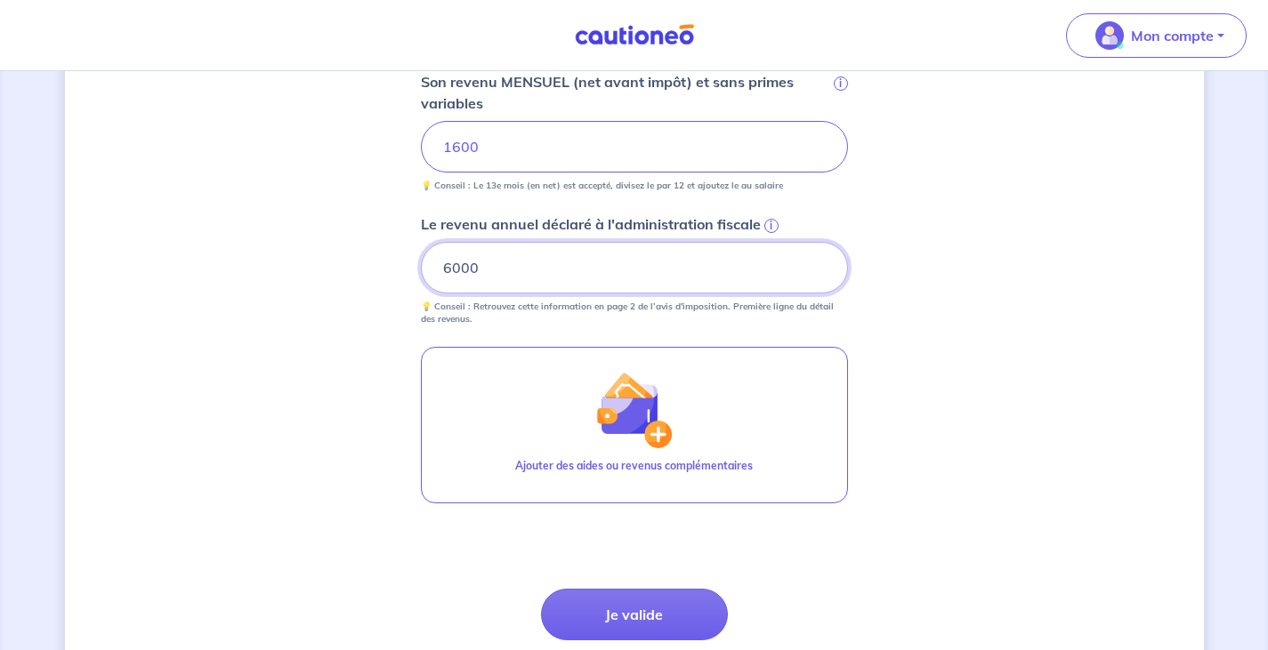
drag, startPoint x: 510, startPoint y: 265, endPoint x: 391, endPoint y: 277, distance: 118.9
click at [391, 277] on div "Concernant vos locataires 💡 Pour info : nous acceptons les personnes seules, le…" at bounding box center [634, 75] width 1139 height 1389
type input "15249"
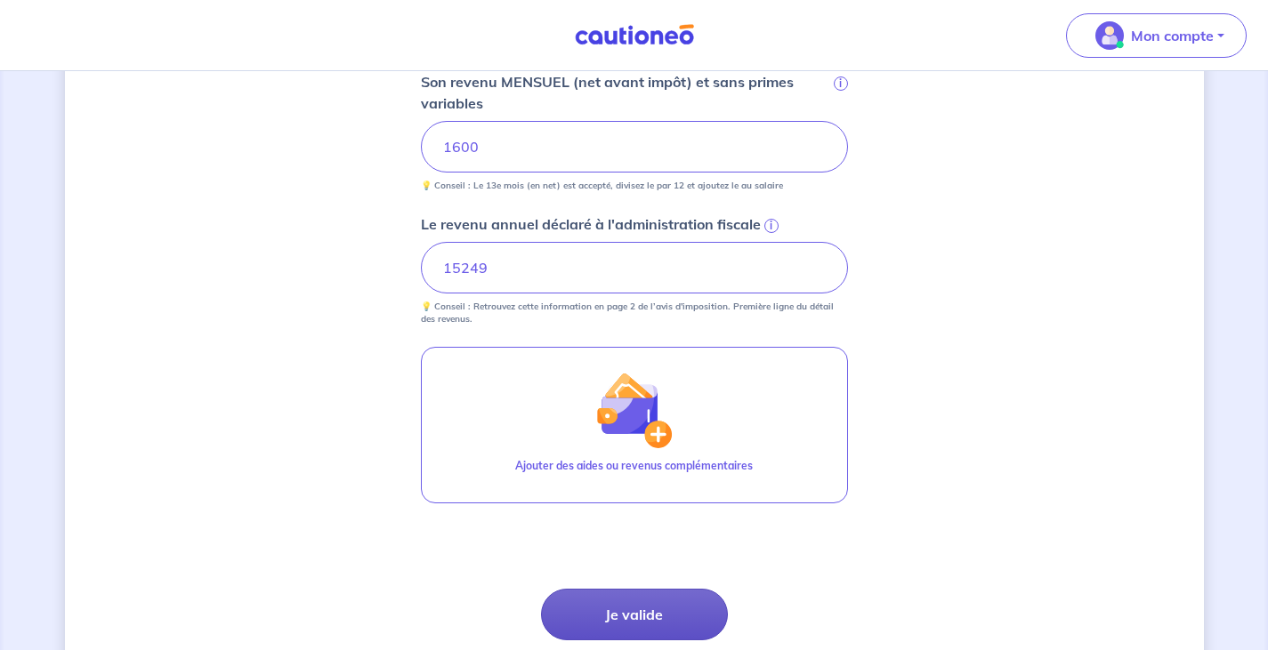
click at [674, 610] on button "Je valide" at bounding box center [634, 615] width 187 height 52
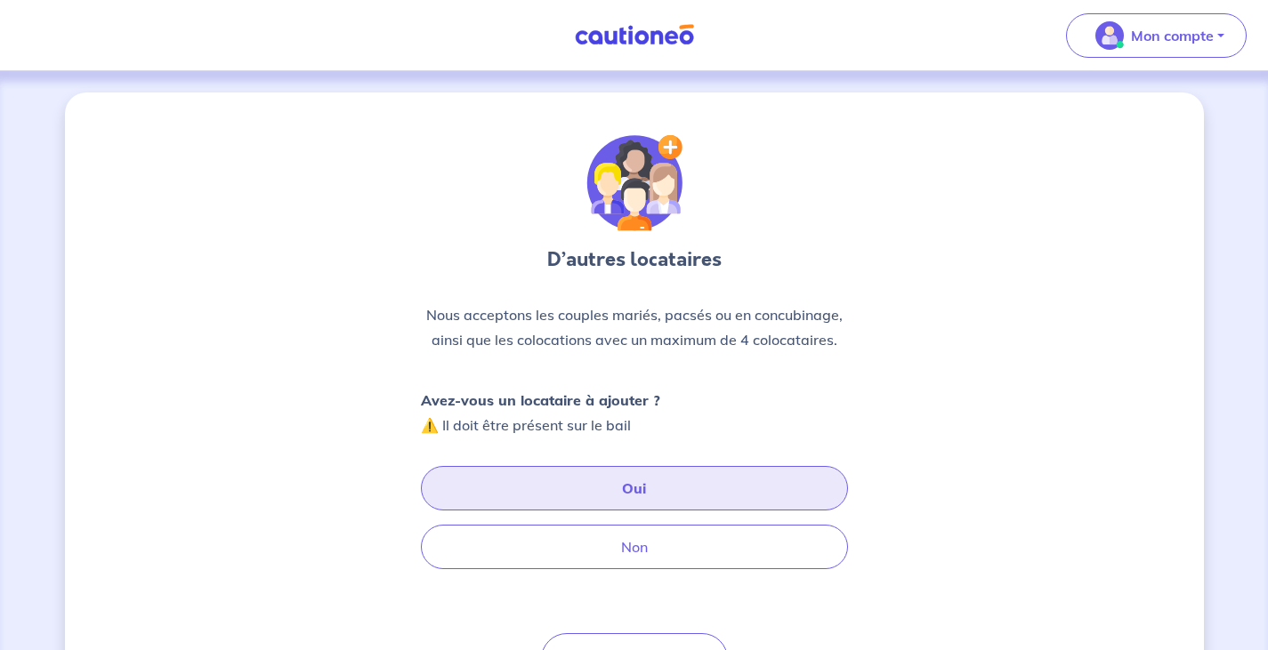
click at [679, 486] on button "Oui" at bounding box center [634, 488] width 427 height 44
click at [623, 493] on button "Oui" at bounding box center [634, 488] width 427 height 44
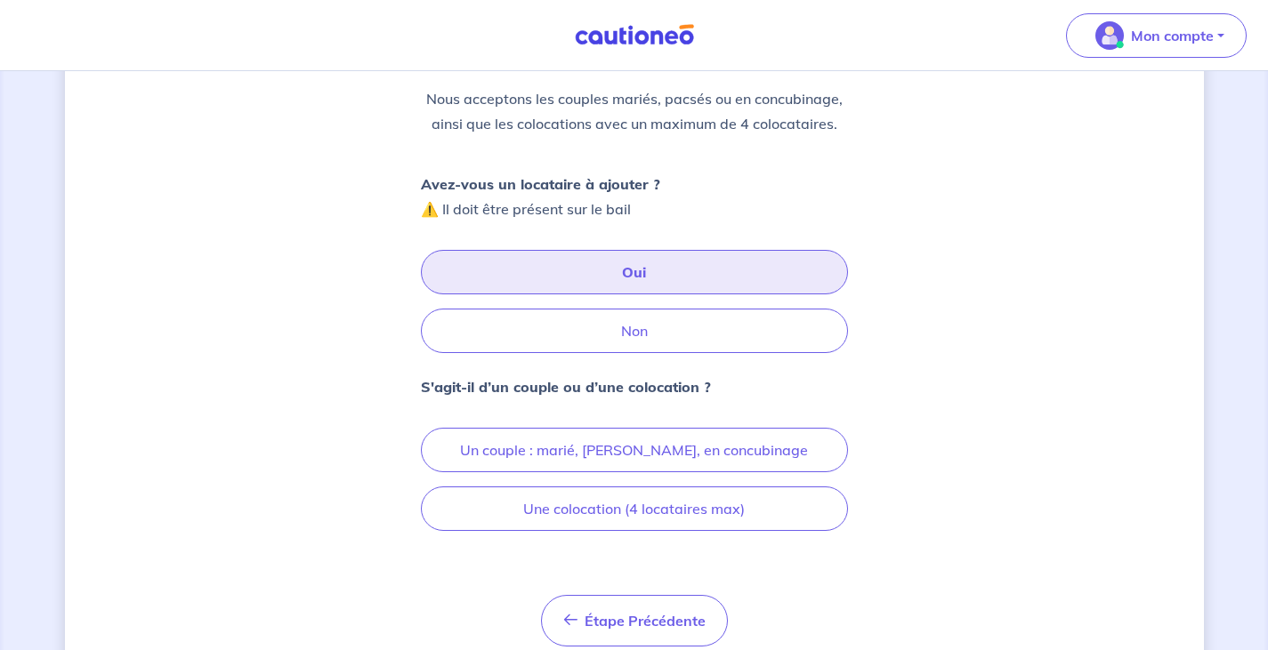
scroll to position [267, 0]
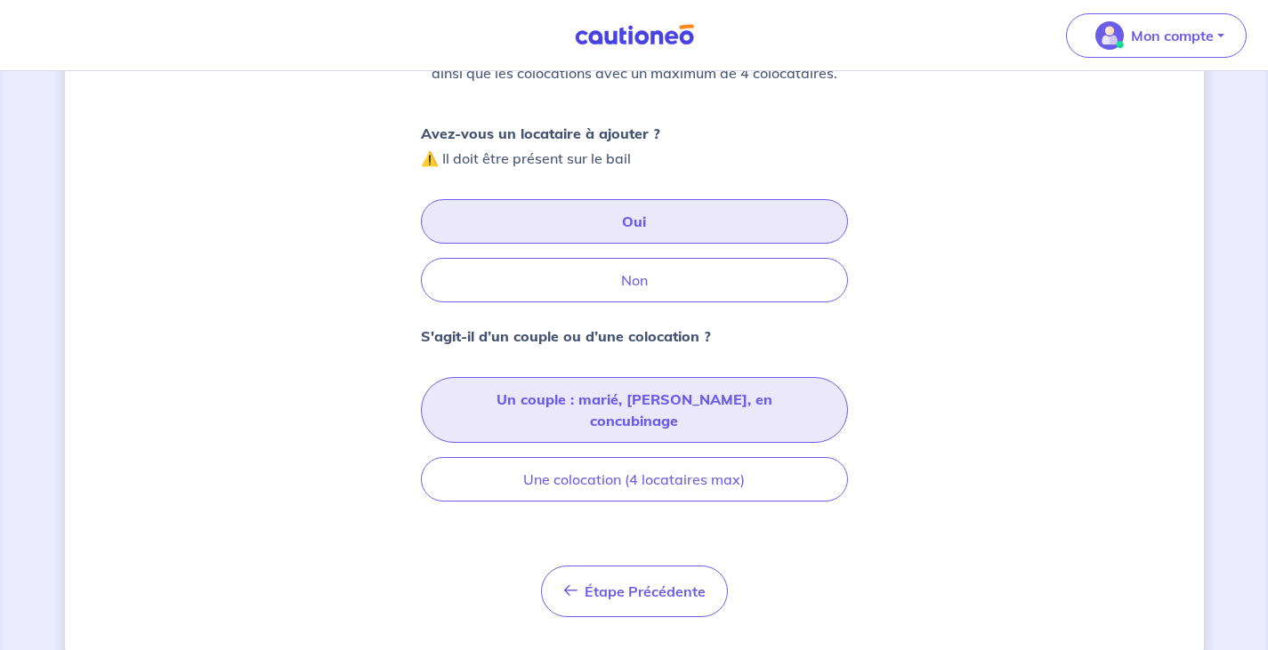
click at [623, 410] on button "Un couple : marié, pacsé, en concubinage" at bounding box center [634, 410] width 427 height 66
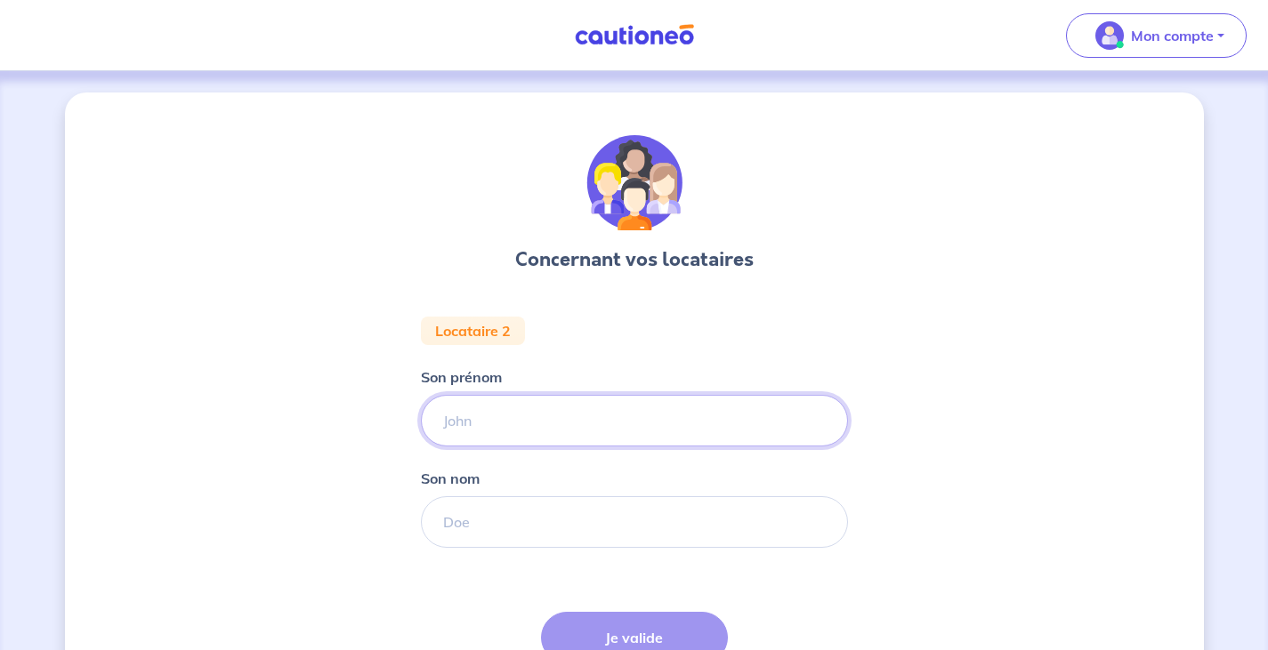
click at [480, 421] on input "Son prénom" at bounding box center [634, 421] width 427 height 52
type input "DJANIBOU"
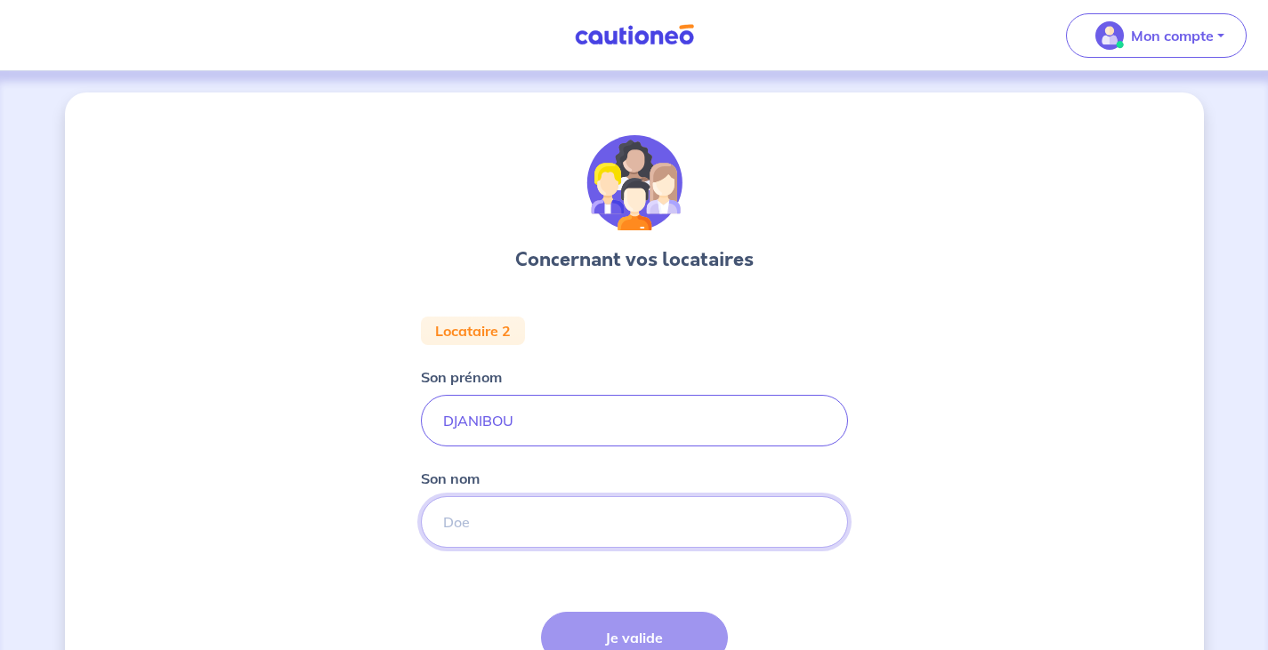
click at [494, 519] on input "Son nom" at bounding box center [634, 522] width 427 height 52
type input "HOUMADI OILI"
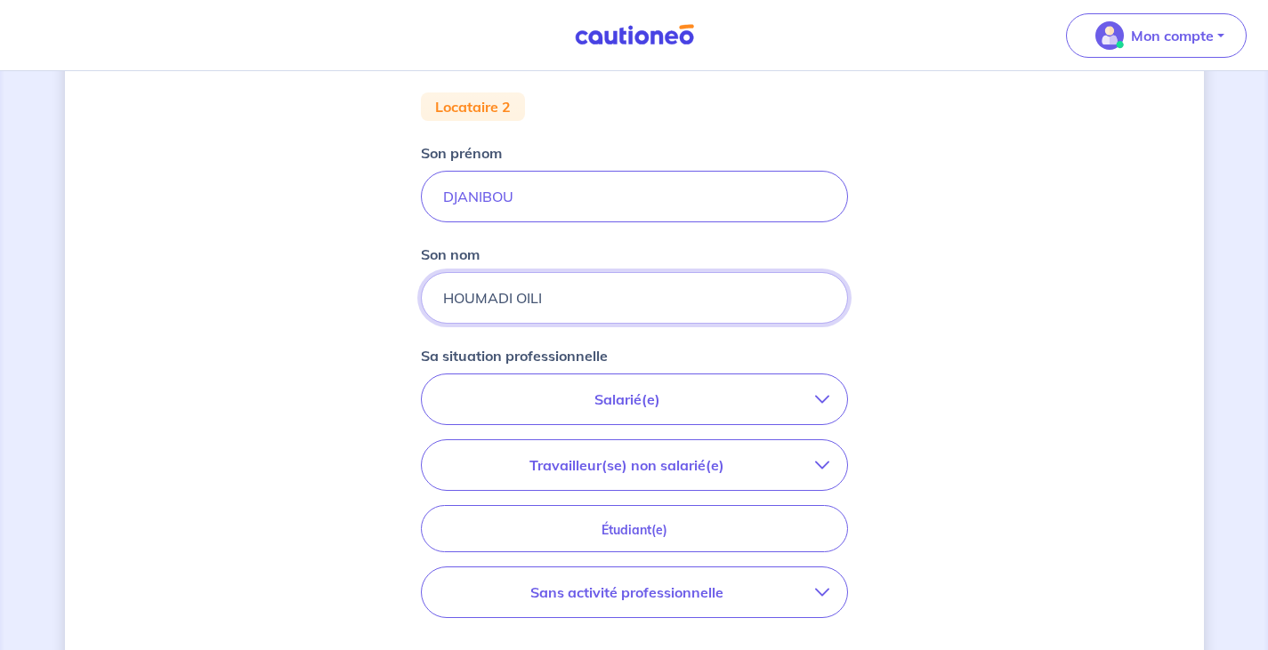
scroll to position [267, 0]
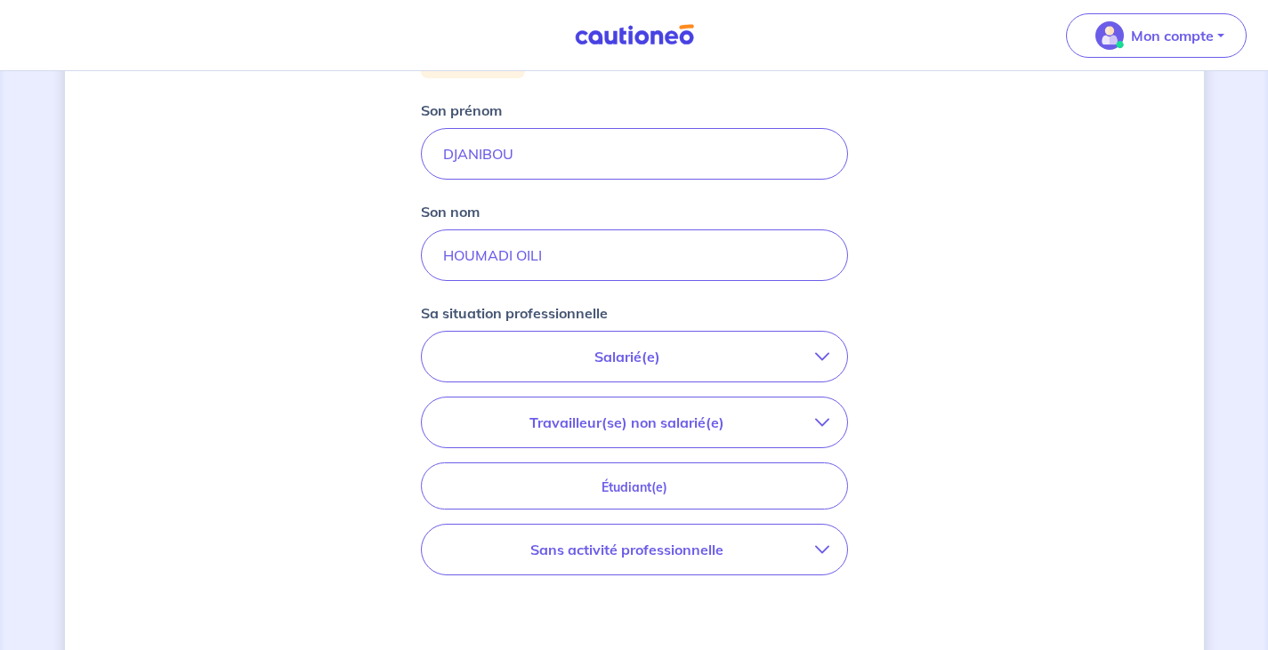
click at [623, 359] on p "Salarié(e)" at bounding box center [626, 356] width 375 height 21
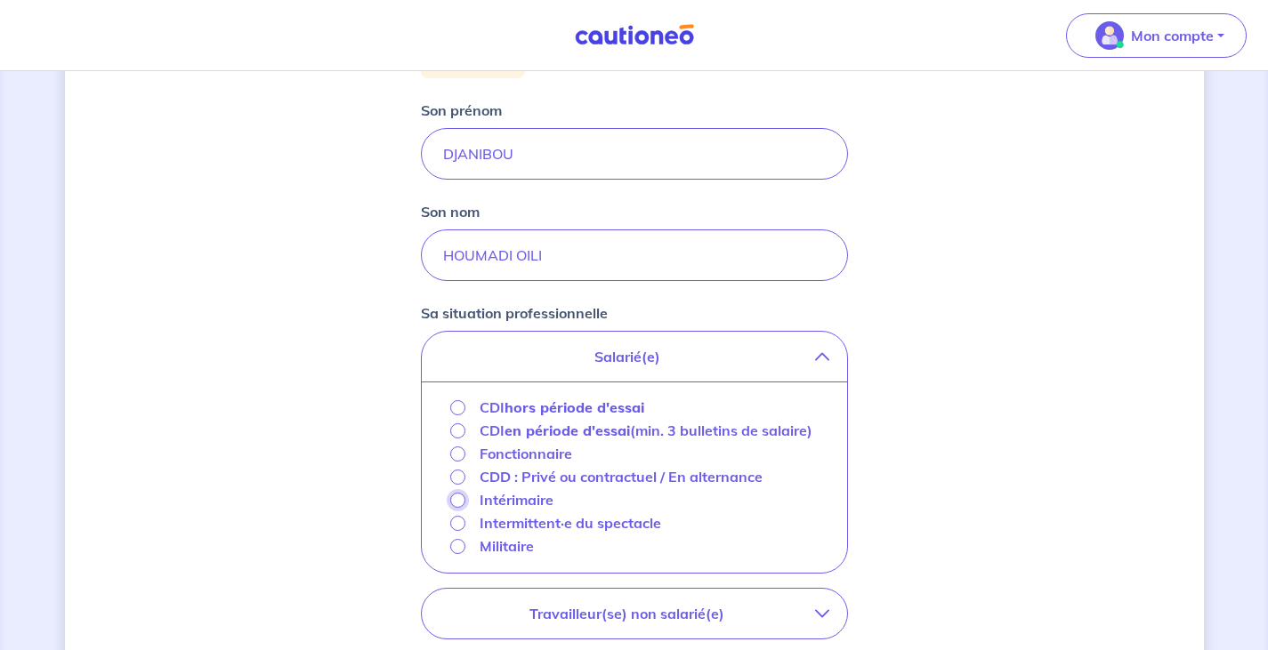
click at [458, 508] on input "Intérimaire" at bounding box center [457, 500] width 15 height 15
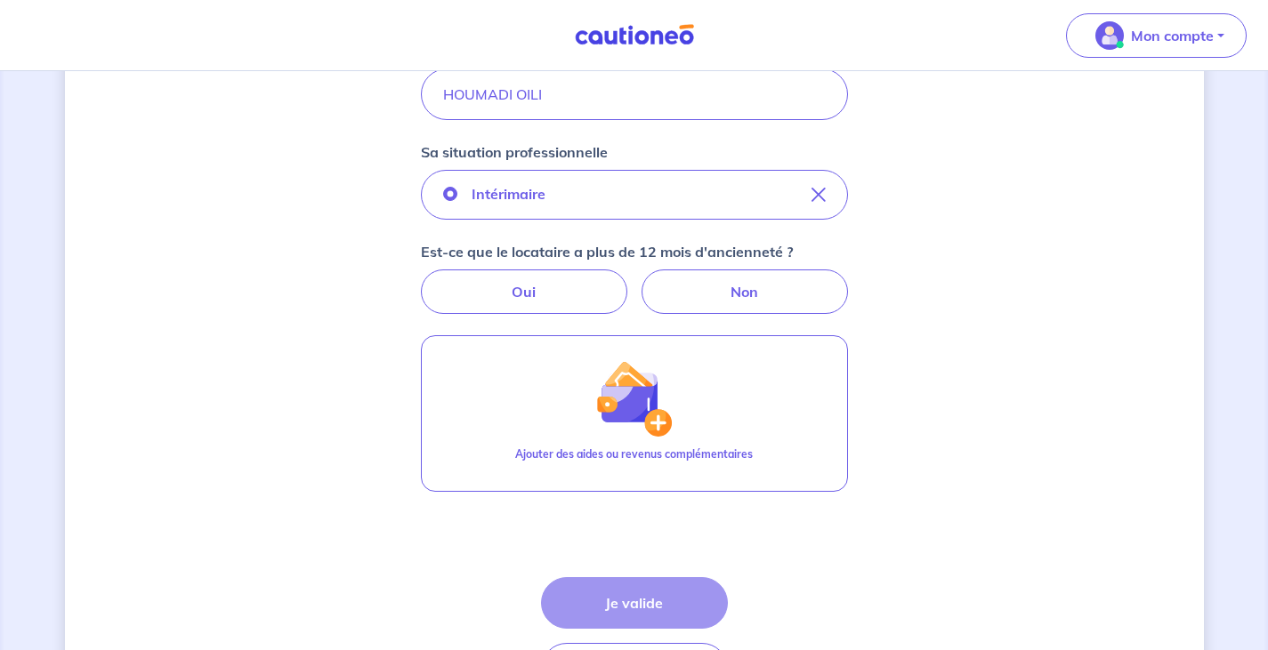
scroll to position [445, 0]
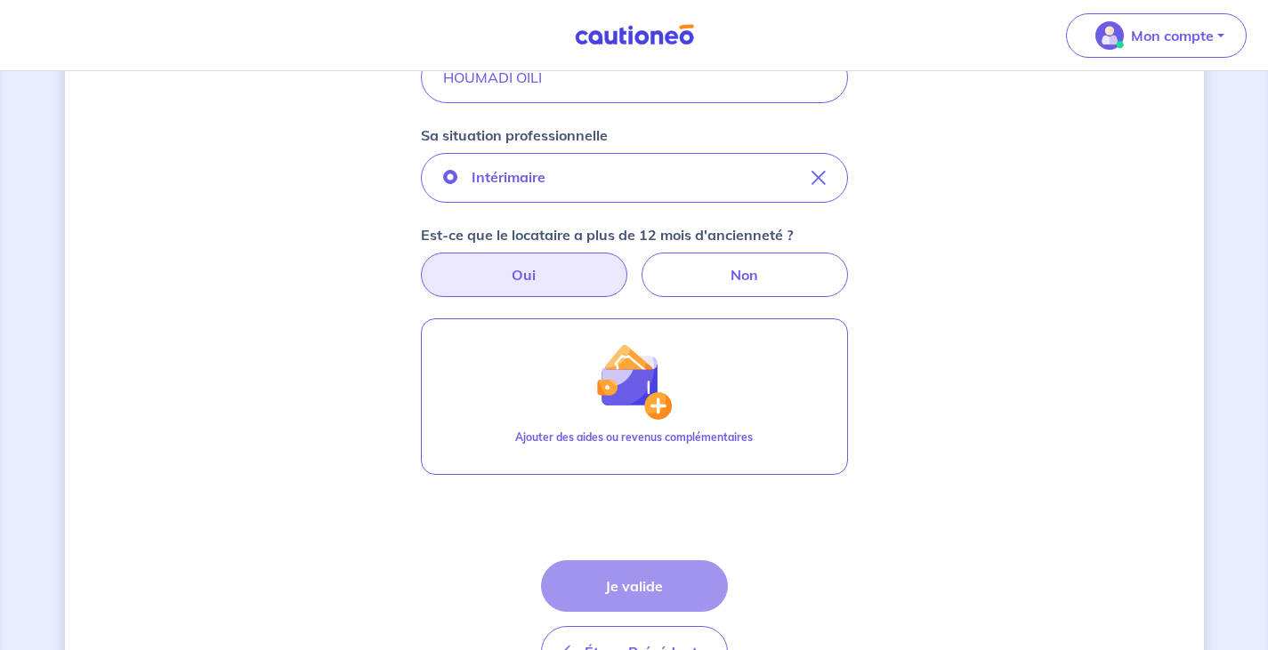
click at [550, 279] on label "Oui" at bounding box center [524, 275] width 206 height 44
click at [628, 264] on input "Oui" at bounding box center [634, 259] width 12 height 12
radio input "true"
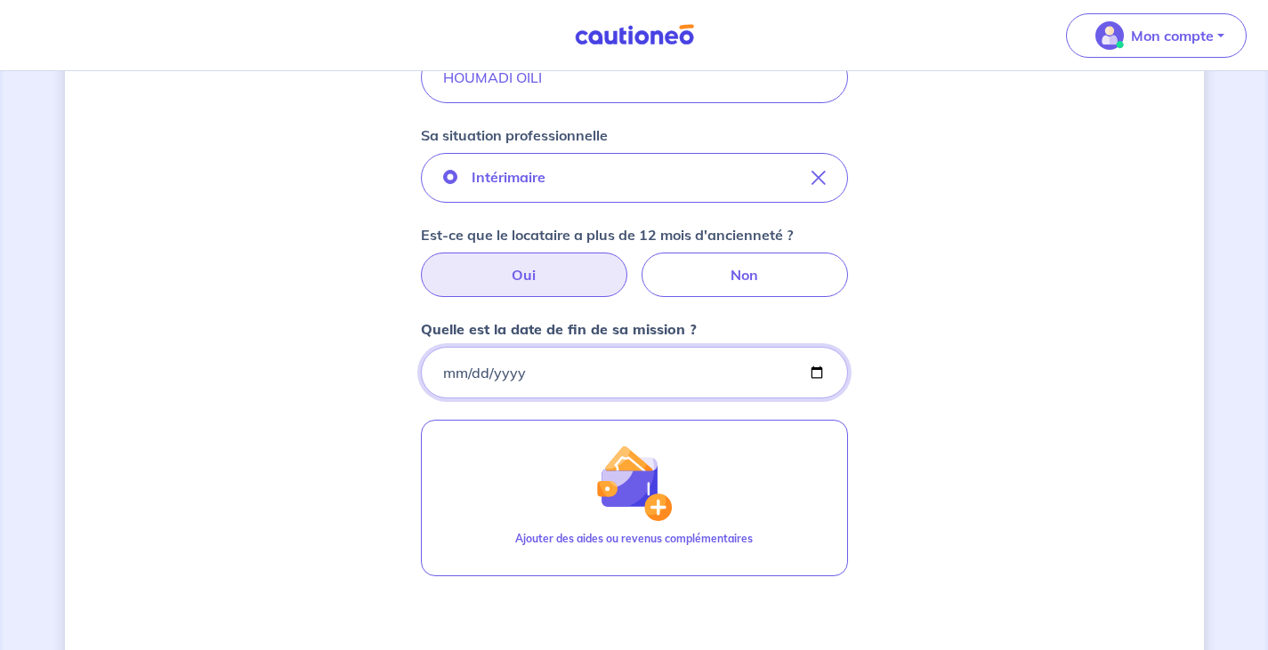
click at [520, 373] on input "Quelle est la date de fin de sa mission ?" at bounding box center [634, 373] width 427 height 52
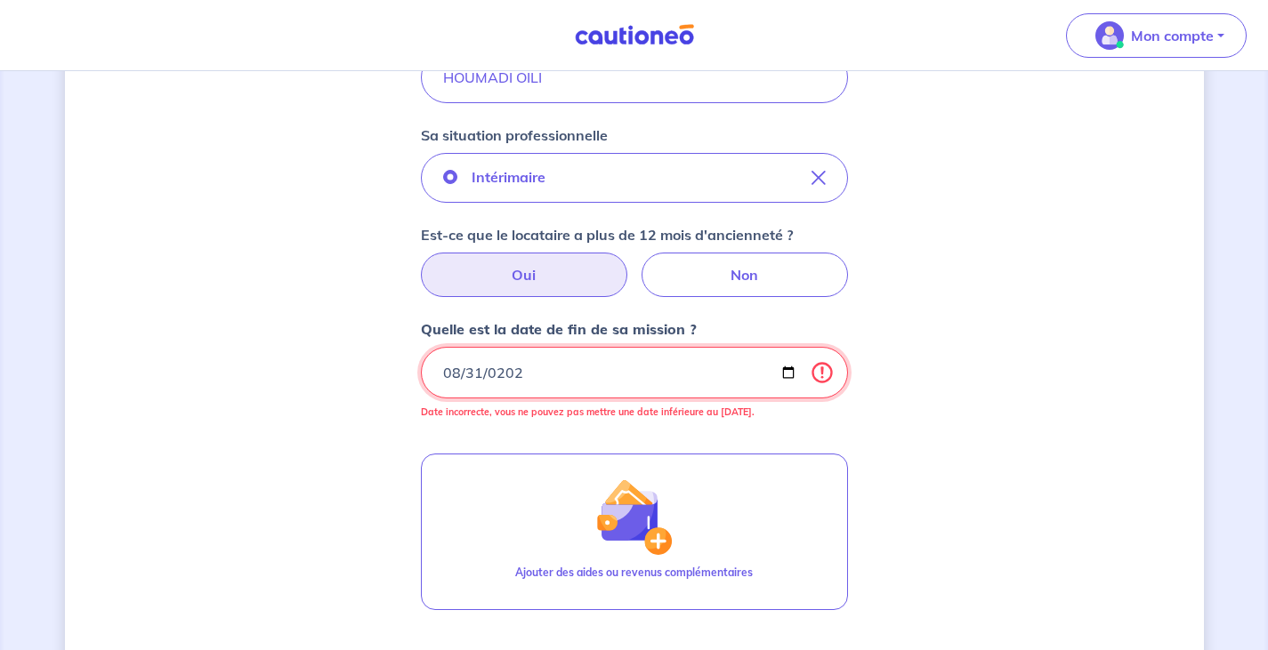
type input "2025-08-31"
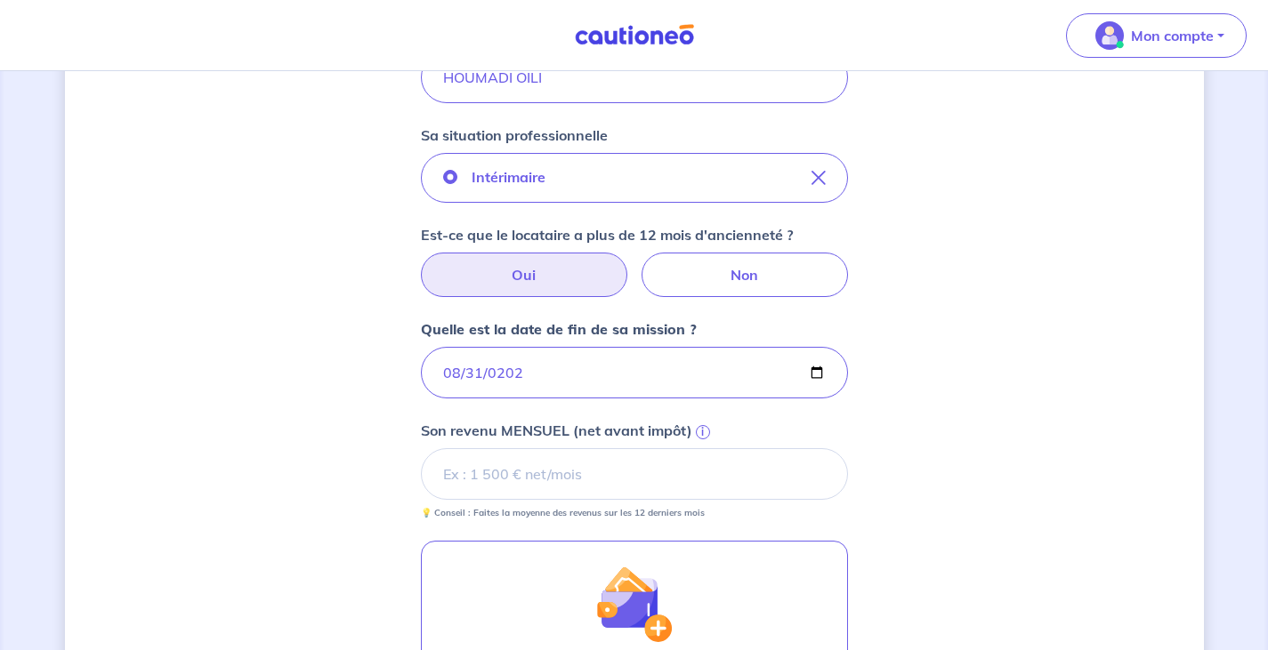
click at [470, 479] on input "Son revenu MENSUEL (net avant impôt) i" at bounding box center [634, 474] width 427 height 52
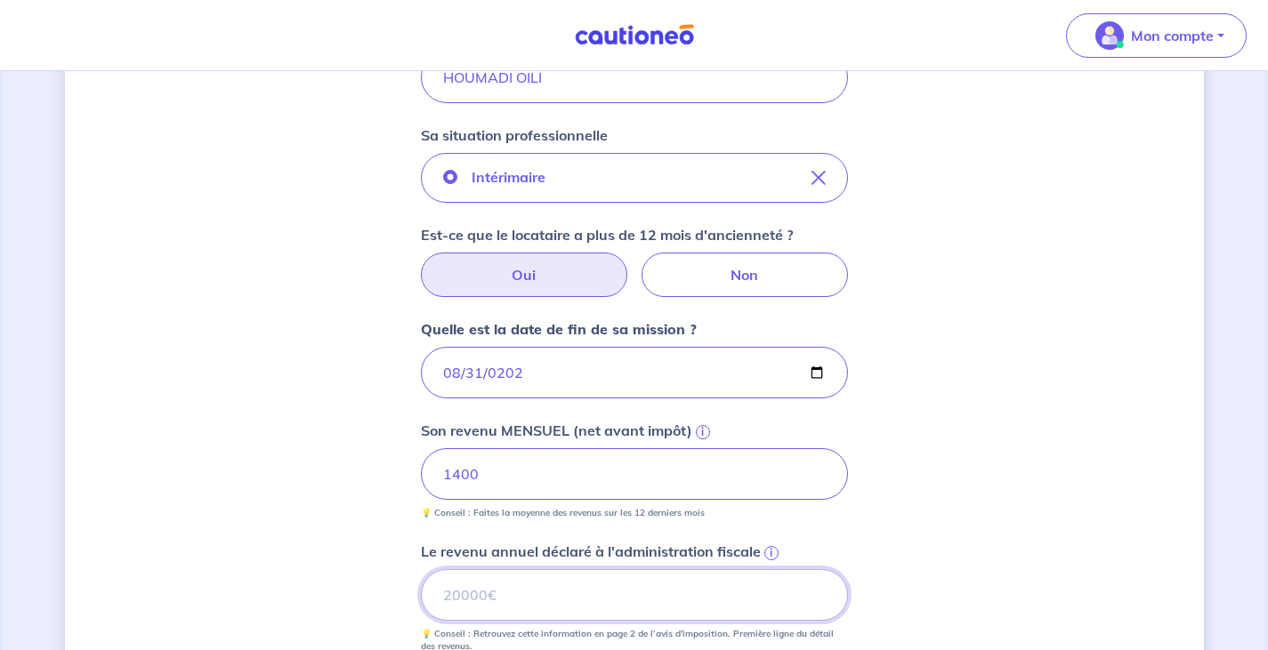
click at [516, 601] on input "Le revenu annuel déclaré à l'administration fiscale i" at bounding box center [634, 595] width 427 height 52
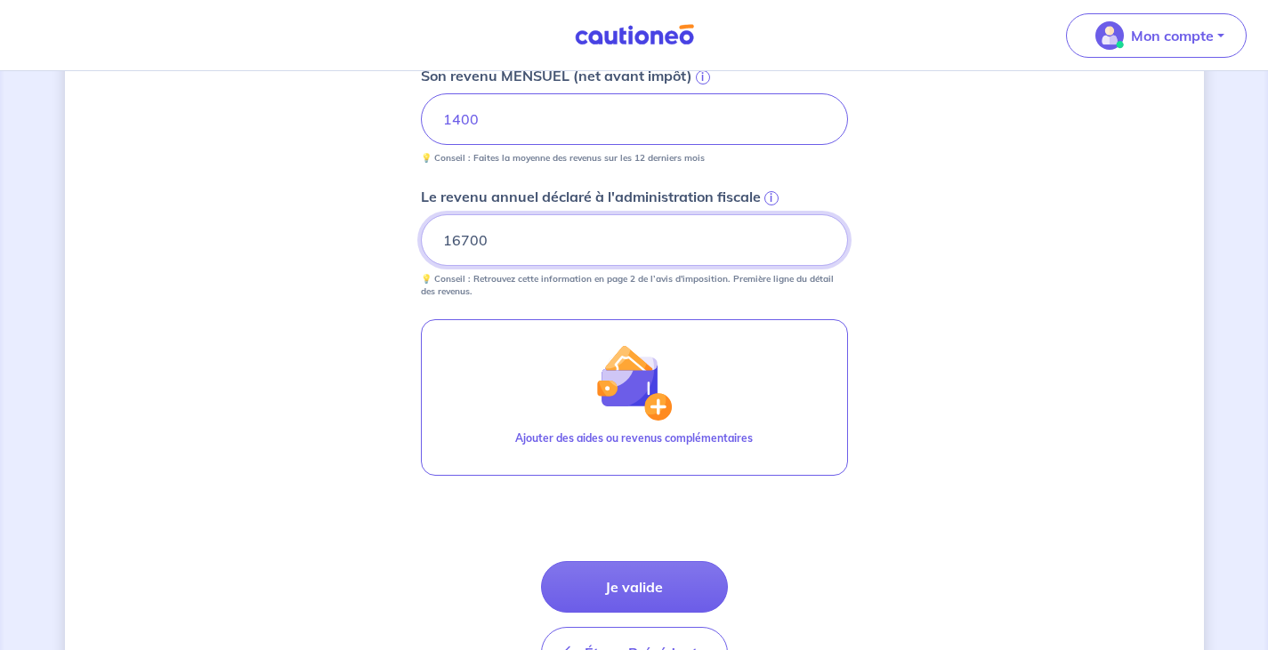
scroll to position [801, 0]
type input "16700"
drag, startPoint x: 478, startPoint y: 114, endPoint x: 452, endPoint y: 112, distance: 25.9
click at [452, 112] on input "1400" at bounding box center [634, 119] width 427 height 52
click at [500, 127] on input "1400" at bounding box center [634, 119] width 427 height 52
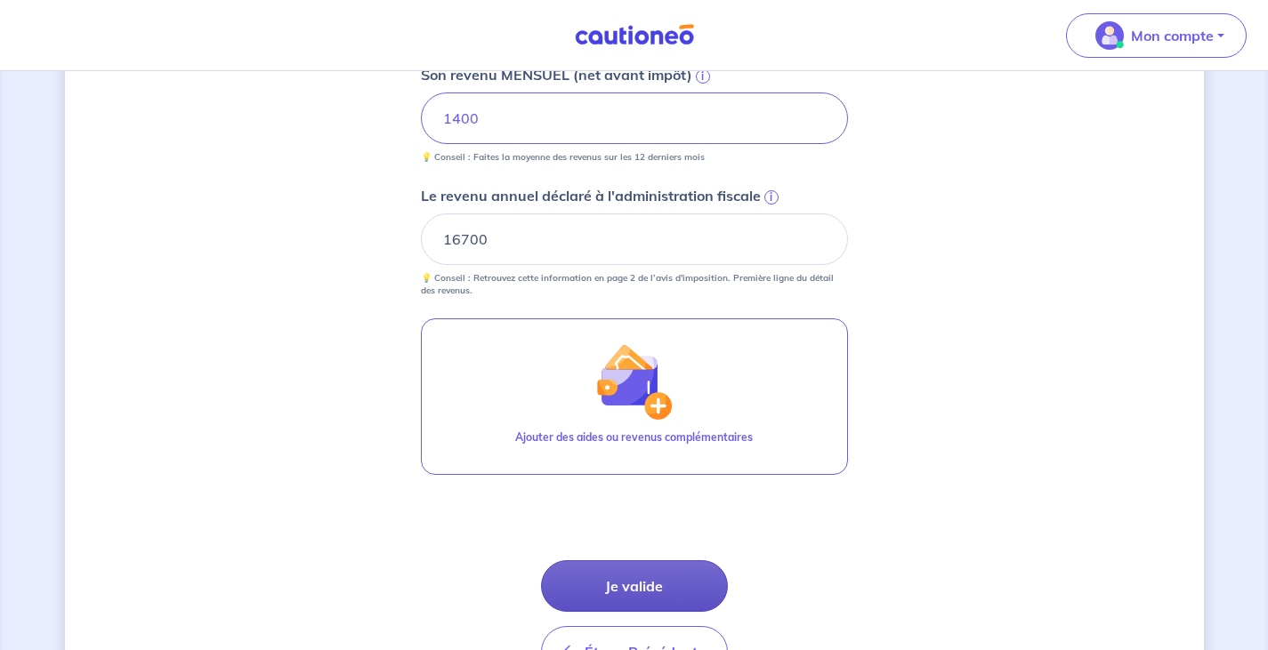
click at [663, 590] on button "Je valide" at bounding box center [634, 586] width 187 height 52
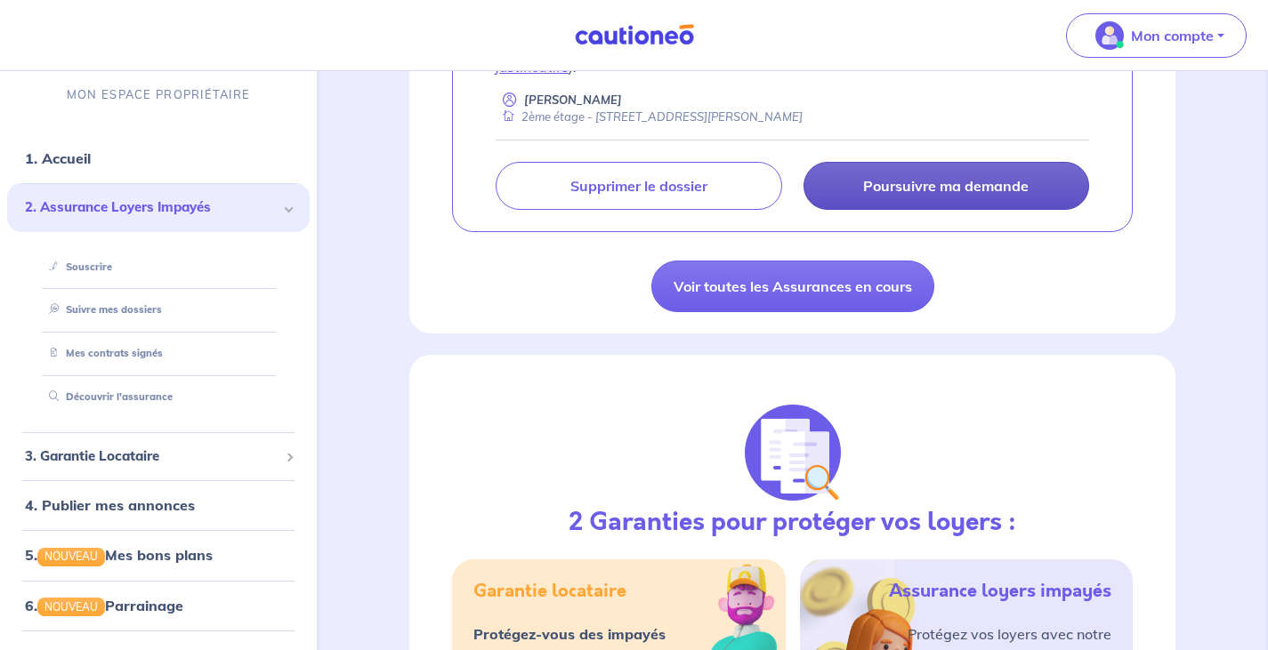
scroll to position [445, 0]
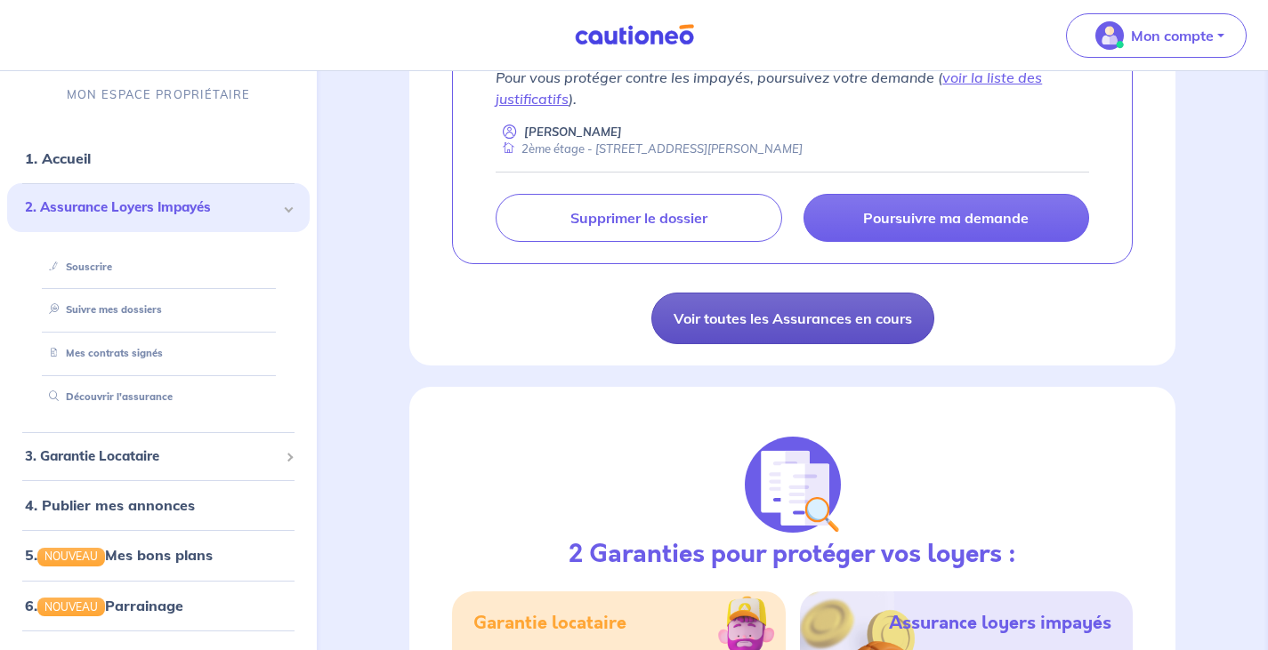
click at [818, 317] on link "Voir toutes les Assurances en cours" at bounding box center [792, 319] width 283 height 52
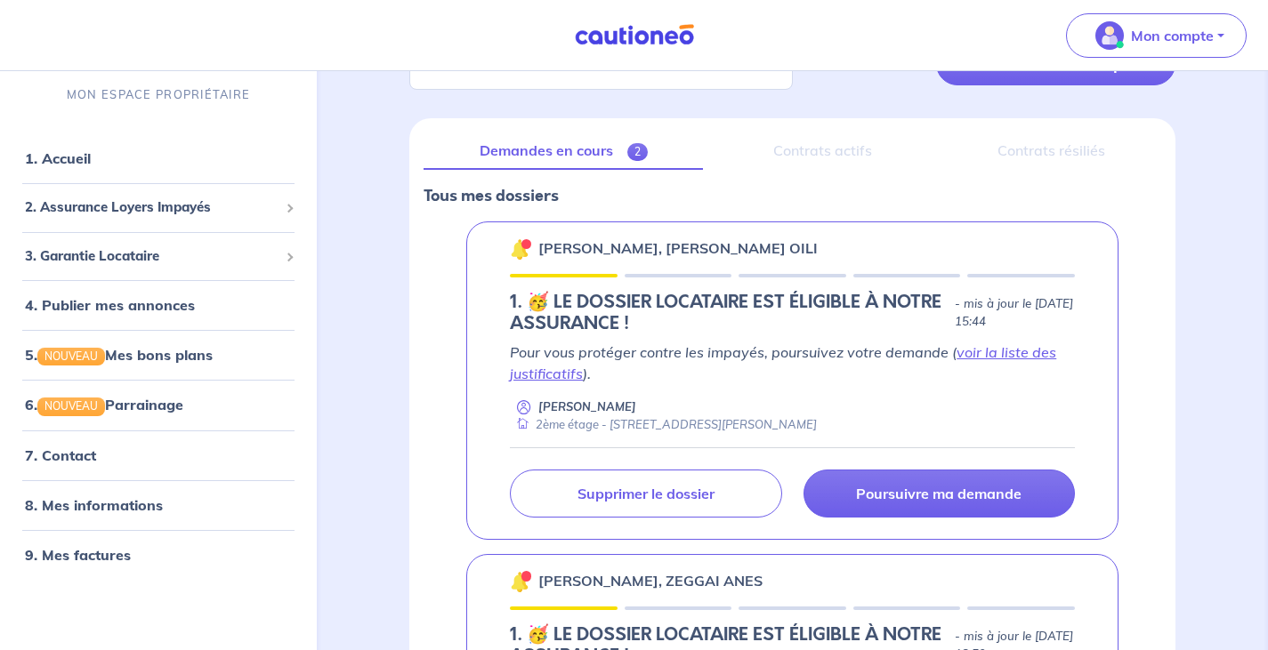
scroll to position [61, 0]
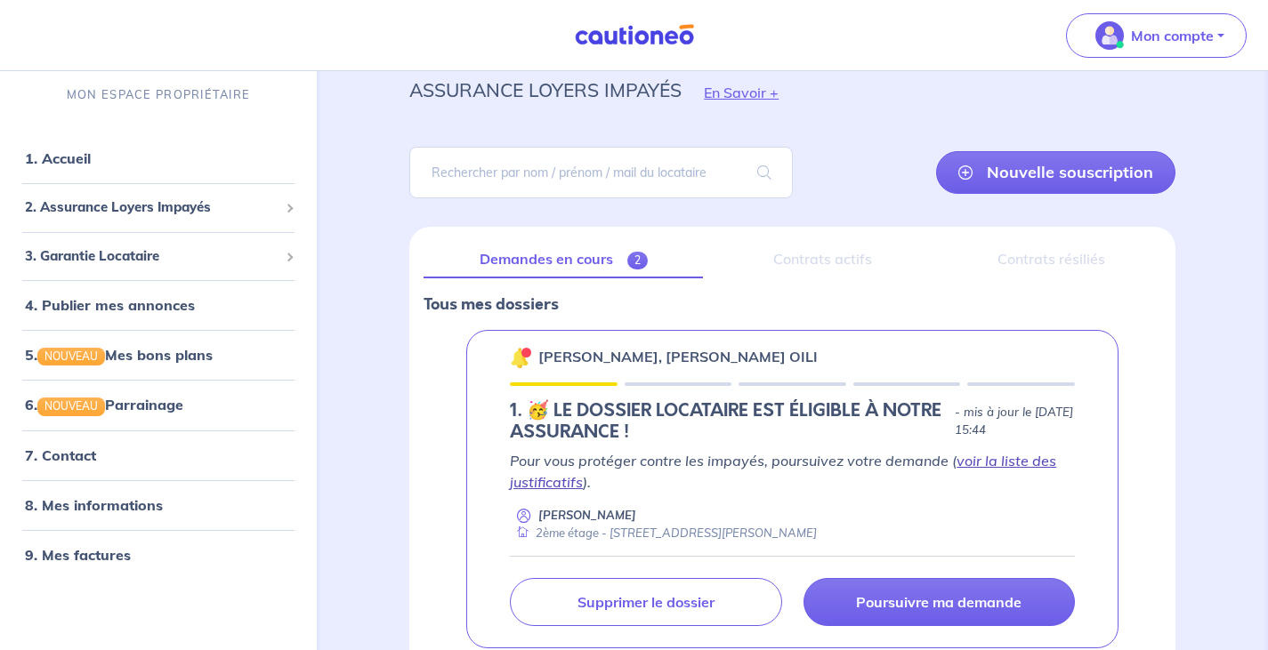
click at [983, 461] on link "voir la liste des justificatifs" at bounding box center [783, 471] width 546 height 39
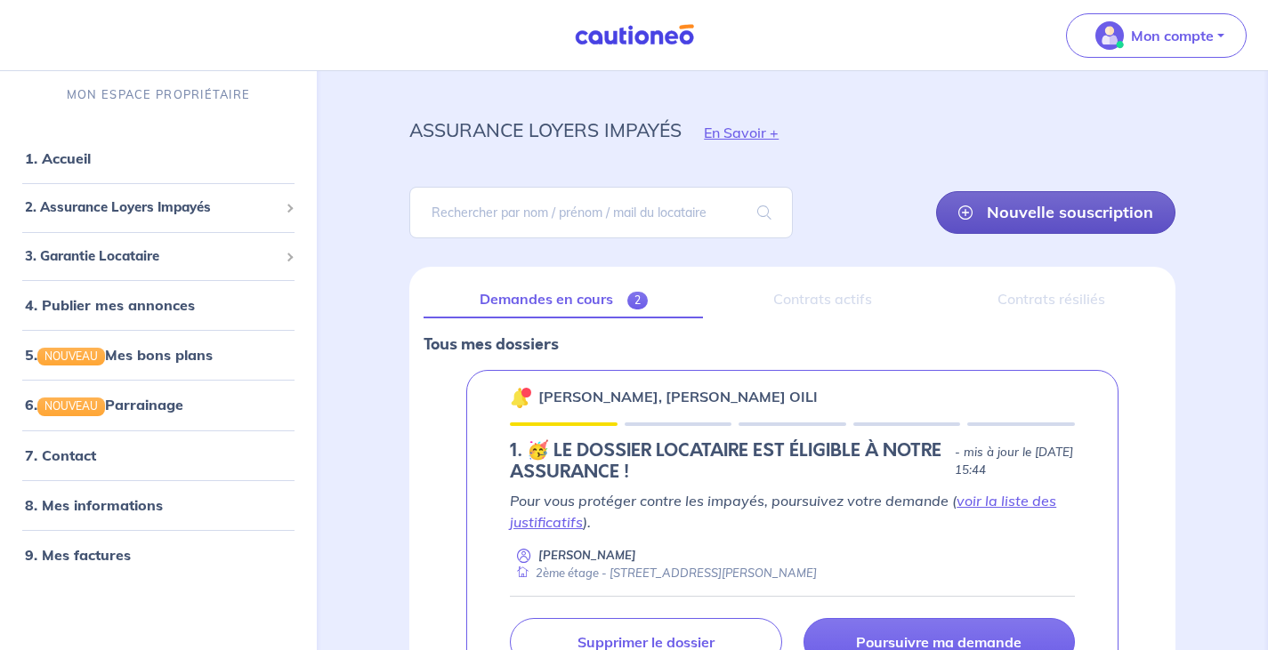
scroll to position [0, 0]
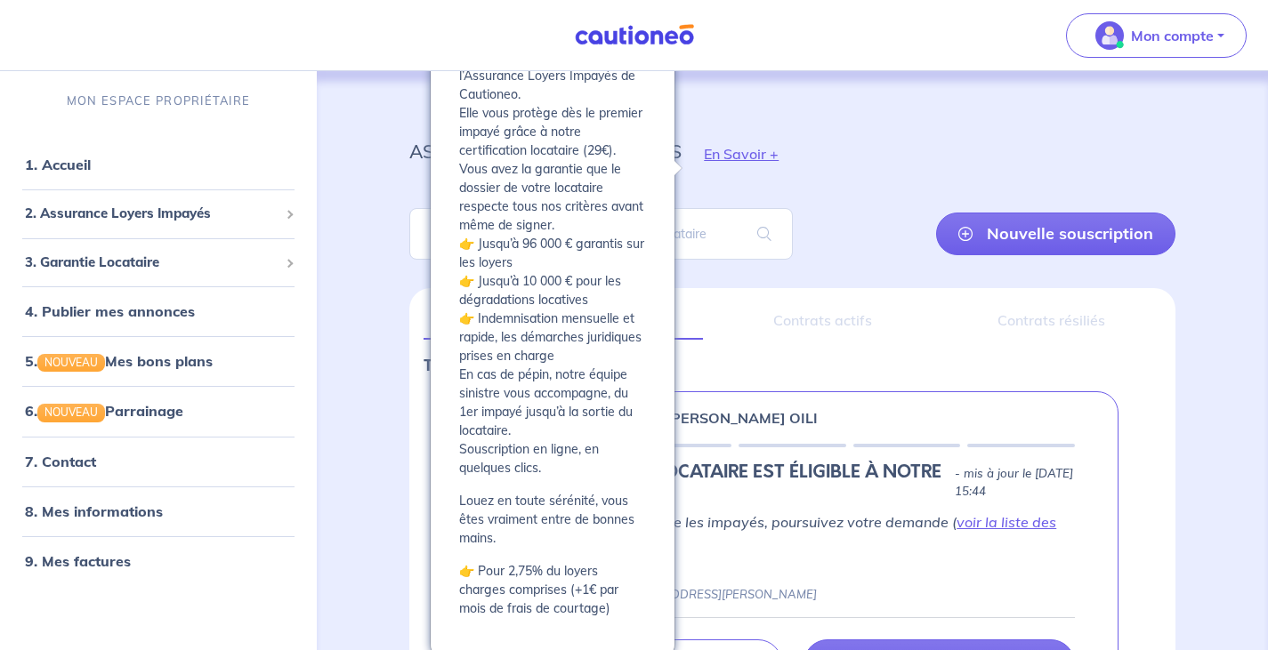
click at [729, 149] on button "En Savoir +" at bounding box center [740, 154] width 119 height 52
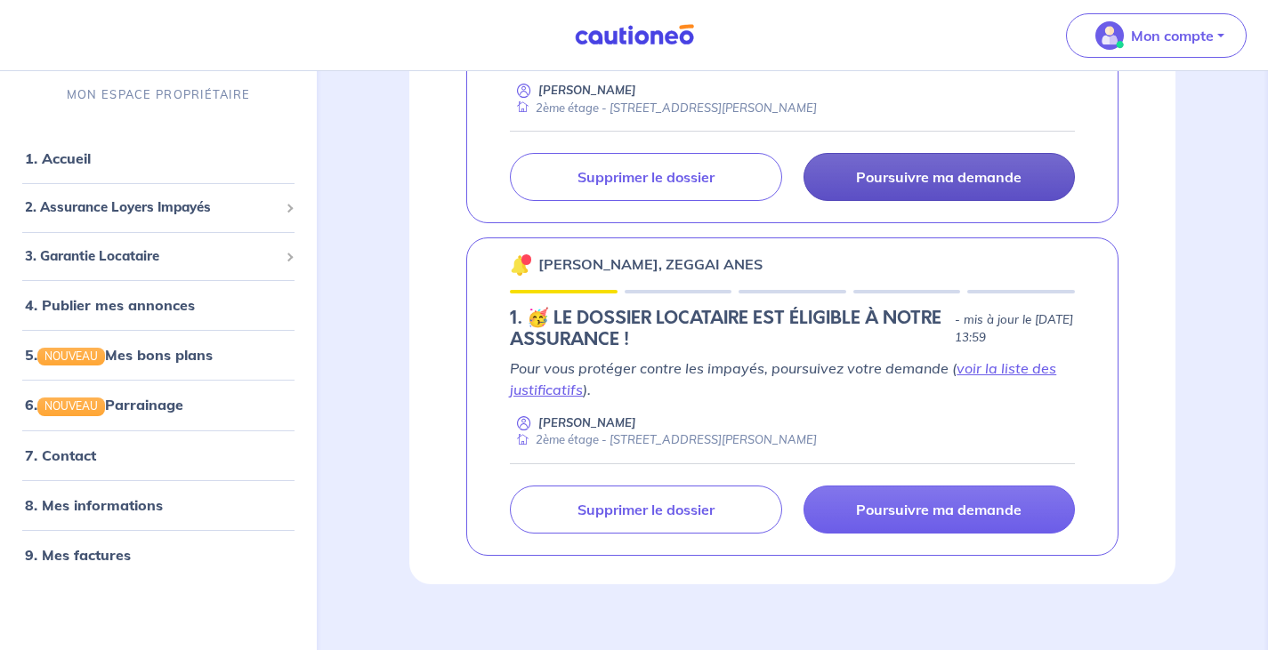
scroll to position [506, 0]
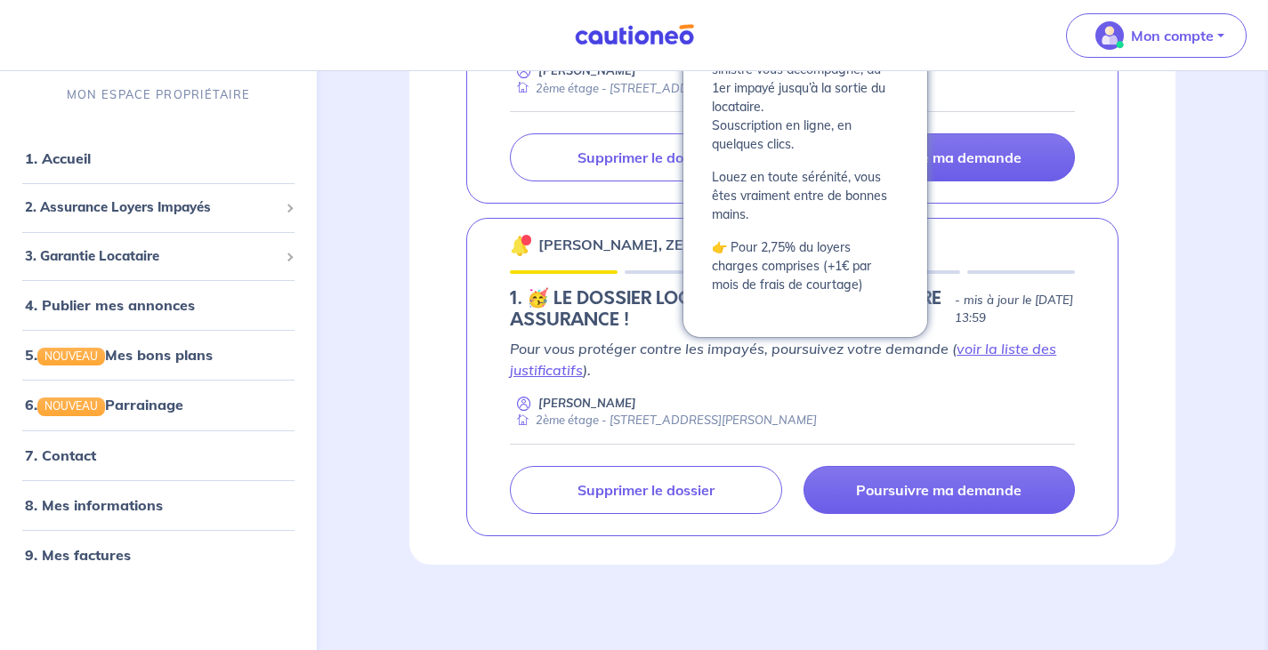
click at [1194, 239] on div "assurance loyers impayés En Savoir + Nouvelle souscription Fermer Valider un lo…" at bounding box center [791, 86] width 851 height 957
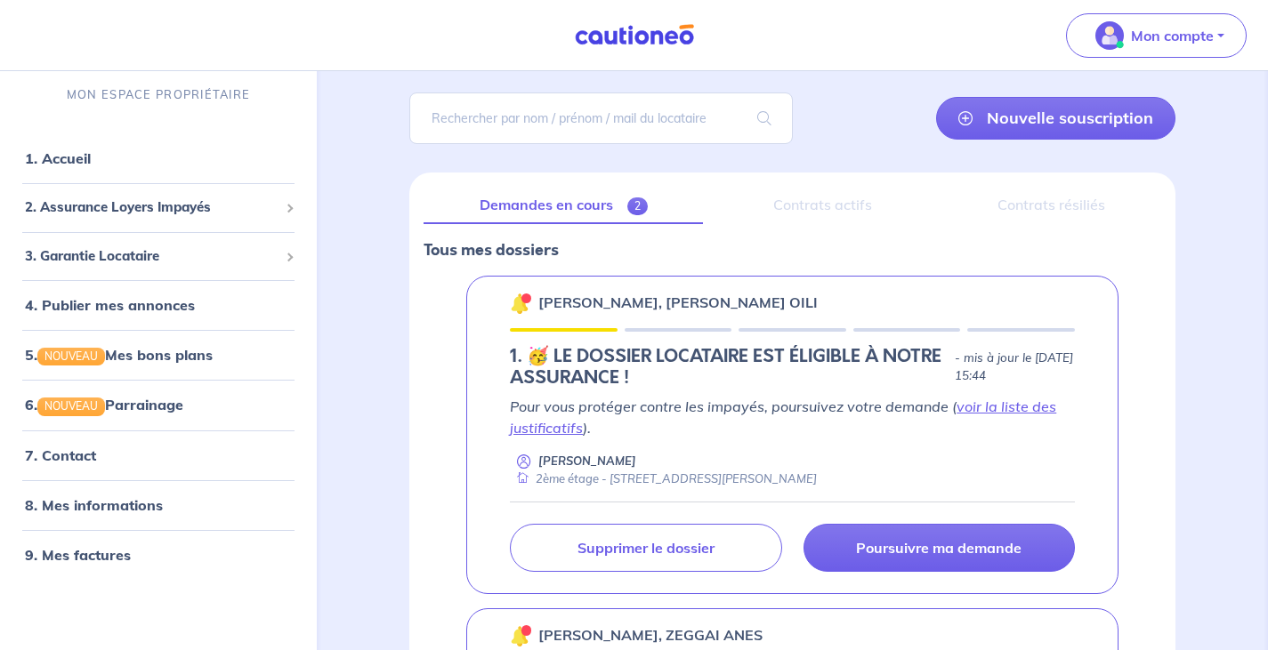
scroll to position [445, 0]
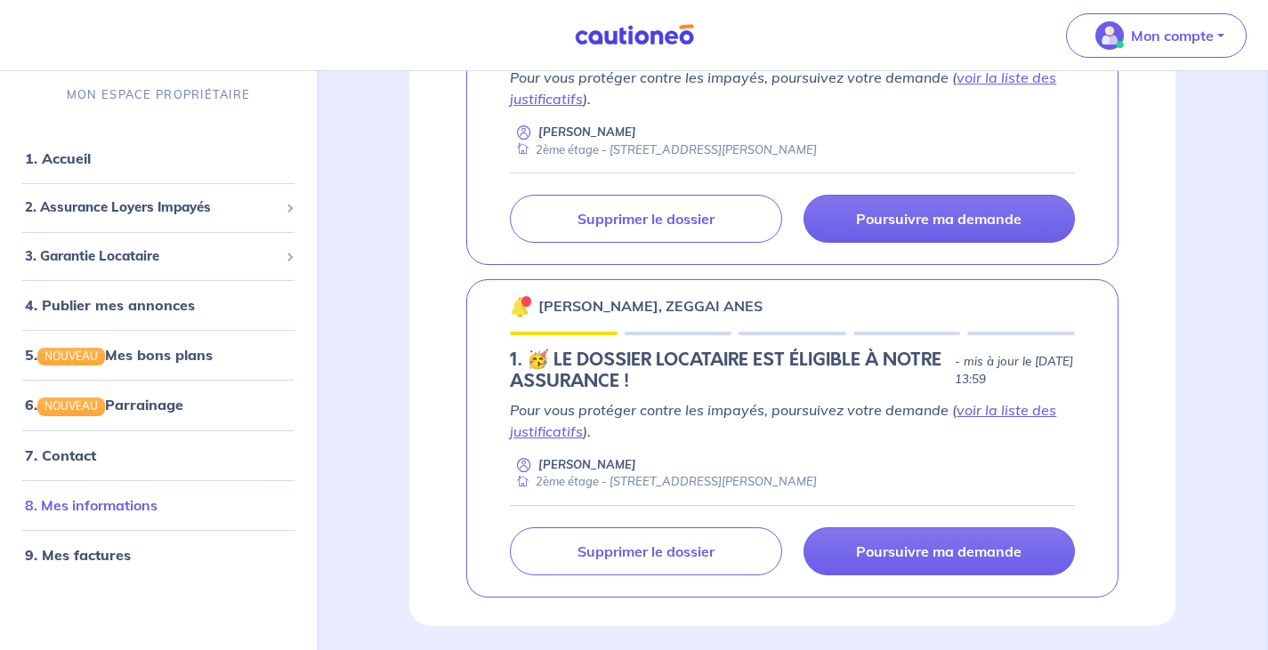
click at [137, 511] on link "8. Mes informations" at bounding box center [91, 505] width 133 height 18
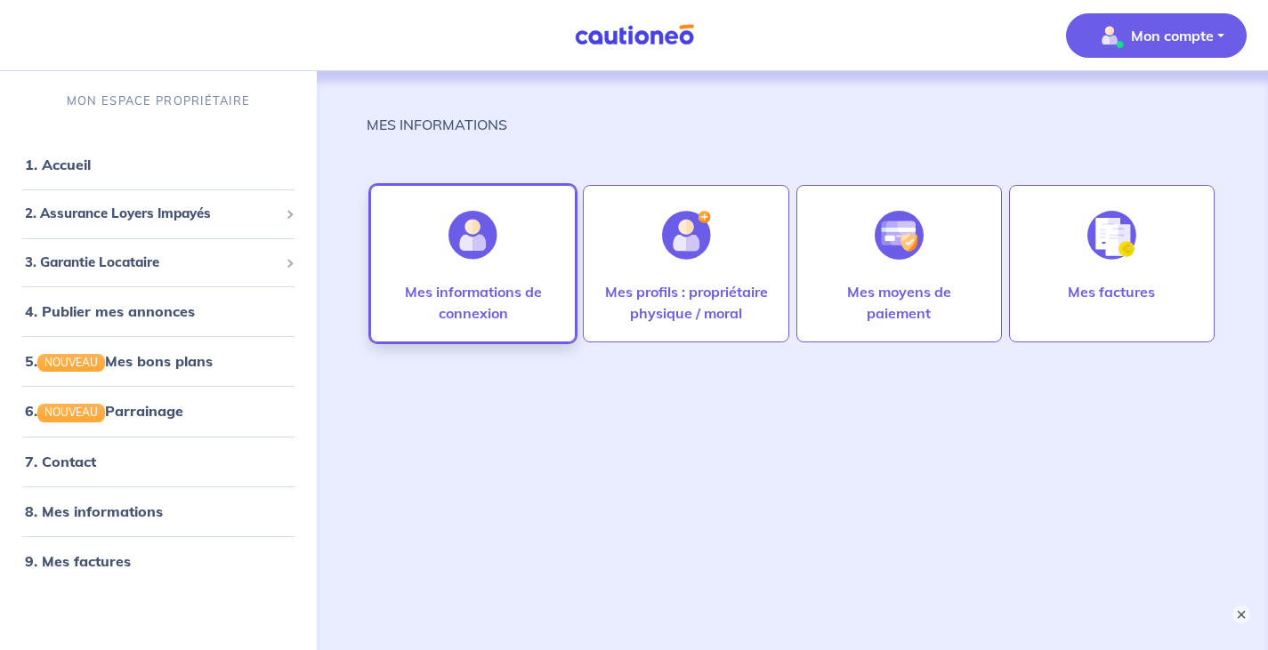
click at [495, 278] on div at bounding box center [472, 235] width 77 height 92
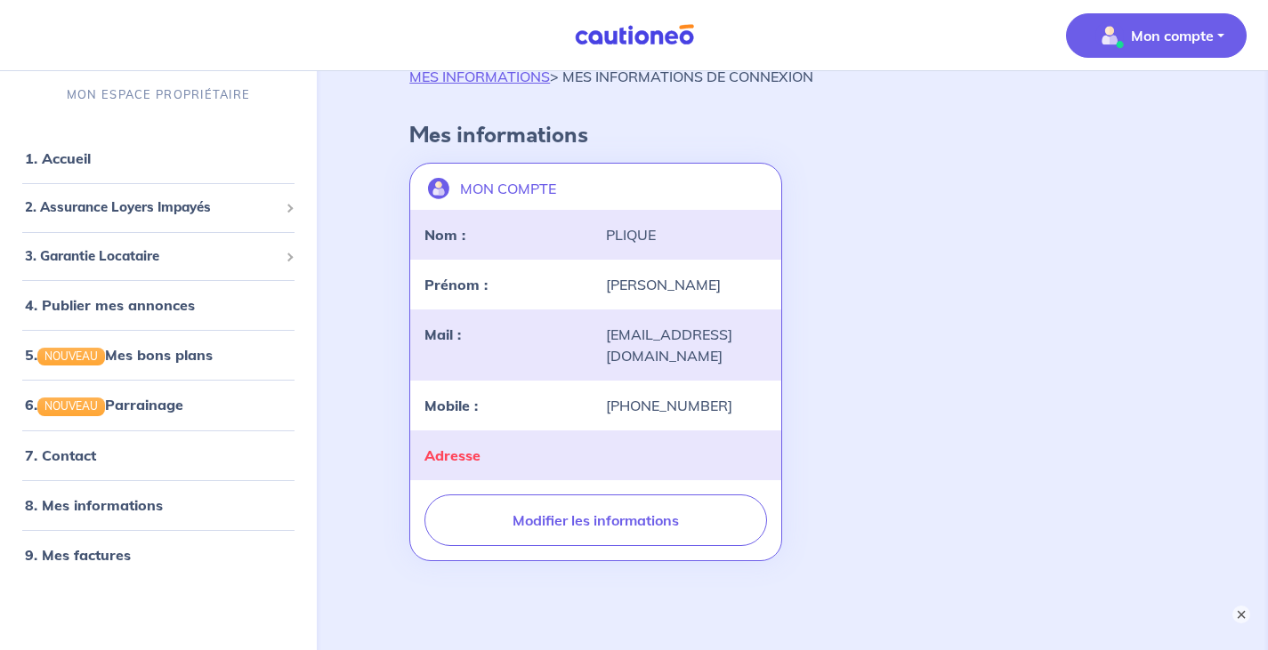
scroll to position [89, 0]
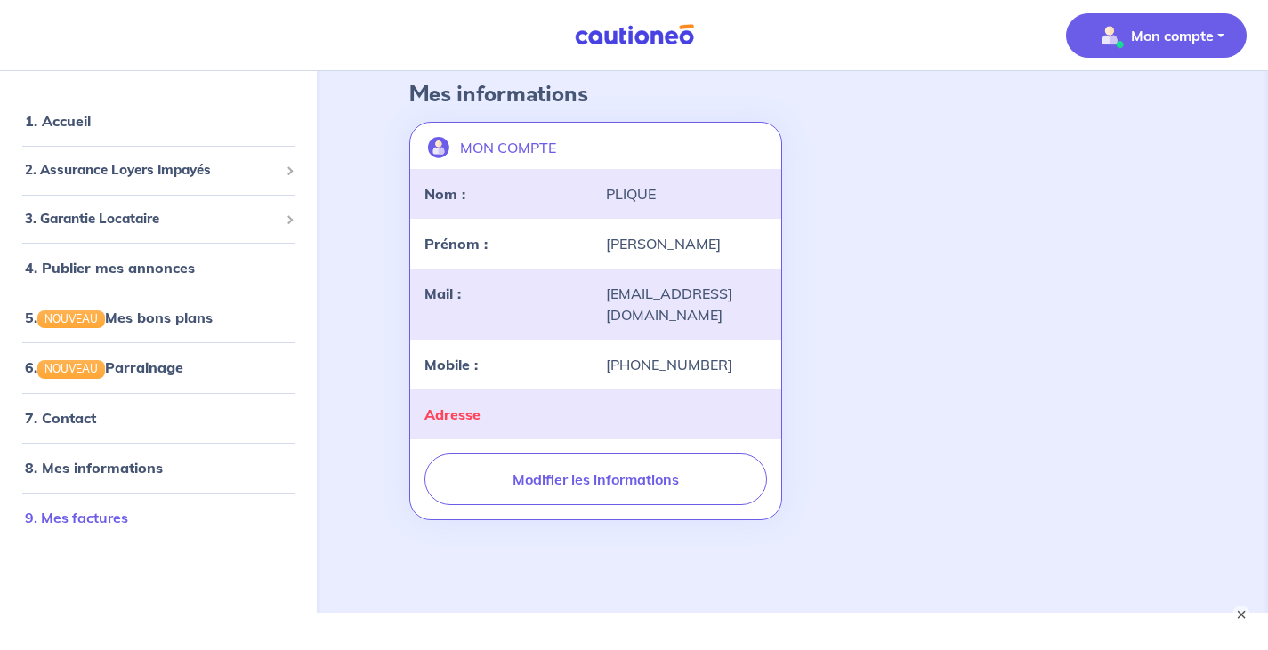
click at [116, 508] on link "9. Mes factures" at bounding box center [76, 517] width 103 height 18
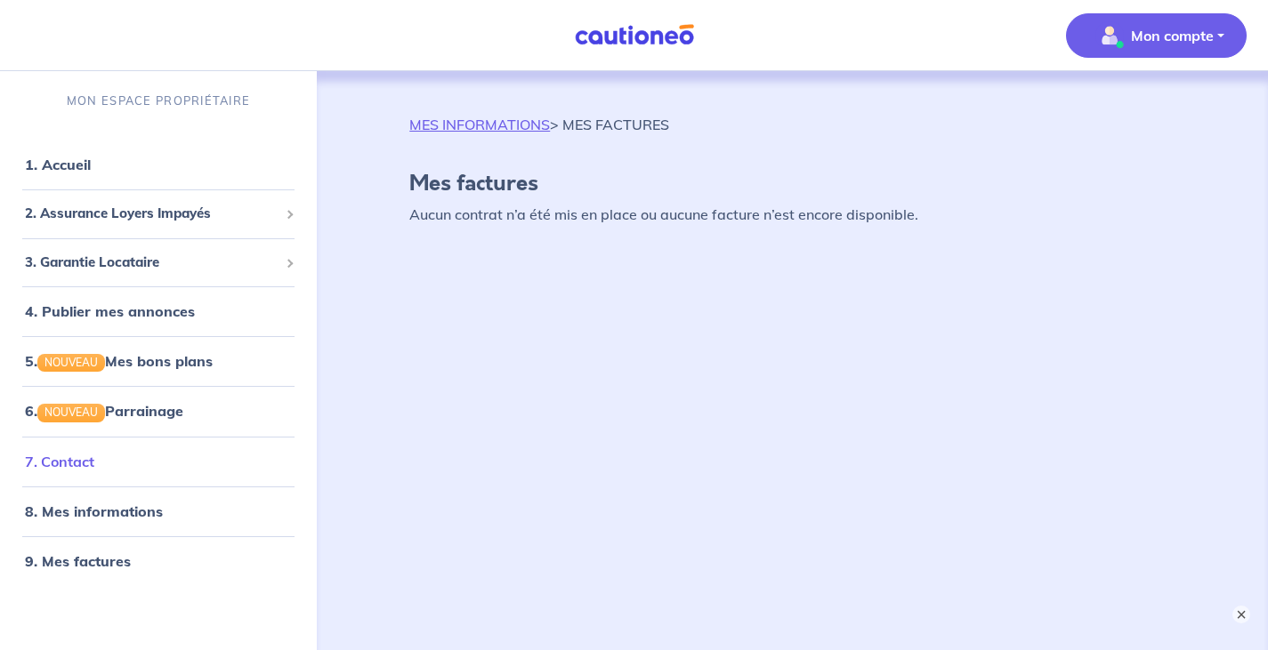
click at [64, 459] on link "7. Contact" at bounding box center [59, 462] width 69 height 18
click at [175, 359] on link "5. NOUVEAU Mes bons plans" at bounding box center [117, 361] width 185 height 18
